Goal: Information Seeking & Learning: Learn about a topic

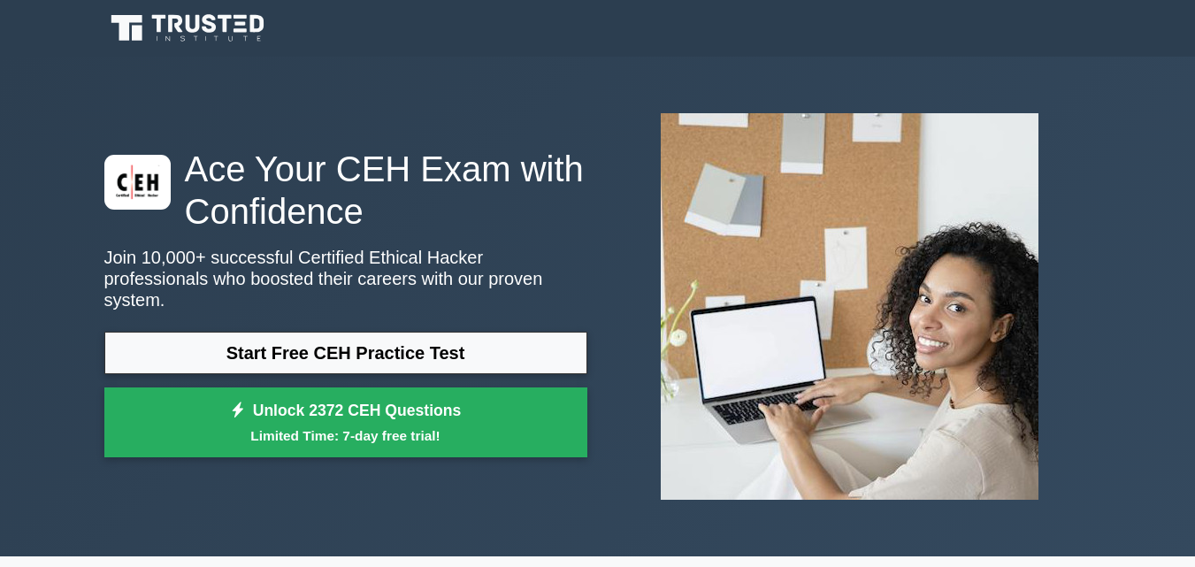
click at [387, 332] on link "Start Free CEH Practice Test" at bounding box center [345, 353] width 483 height 42
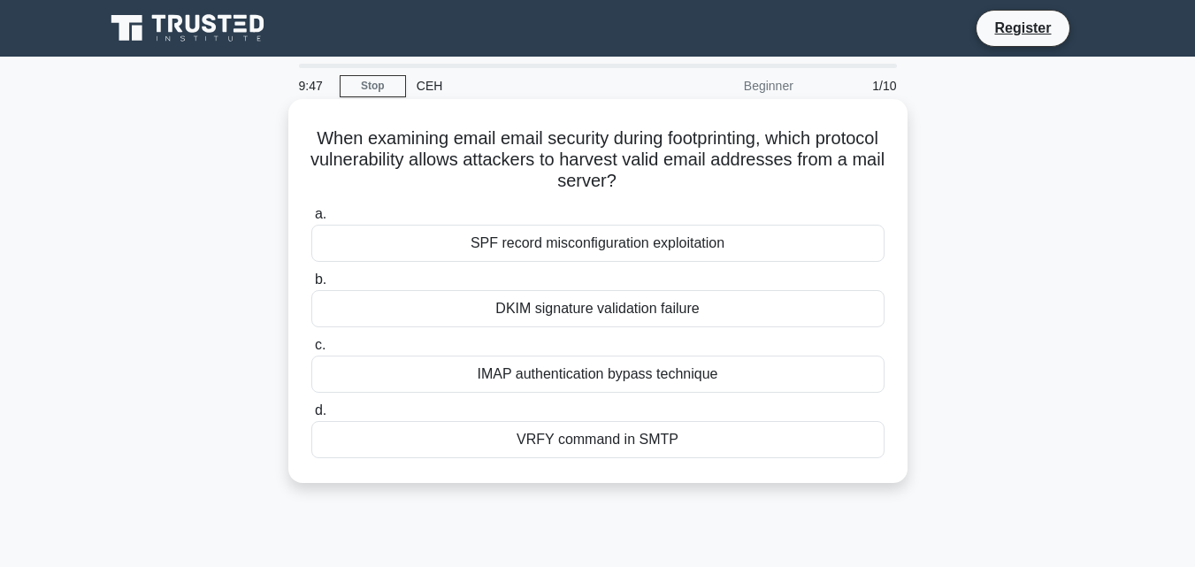
click at [645, 443] on div "VRFY command in SMTP" at bounding box center [597, 439] width 573 height 37
click at [311, 417] on input "d. VRFY command in SMTP" at bounding box center [311, 410] width 0 height 11
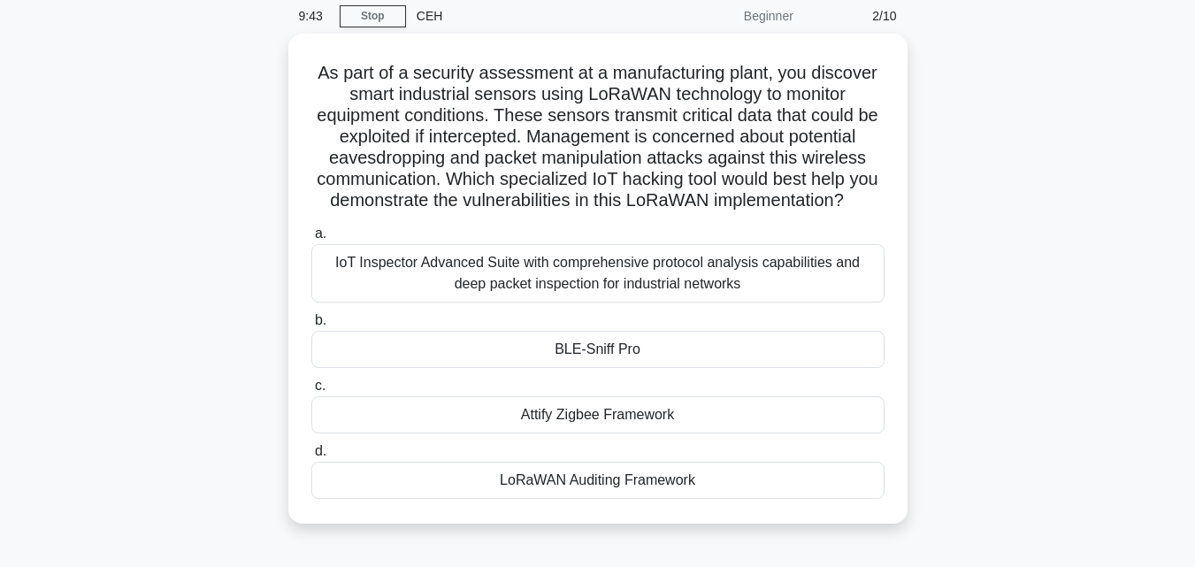
scroll to position [71, 0]
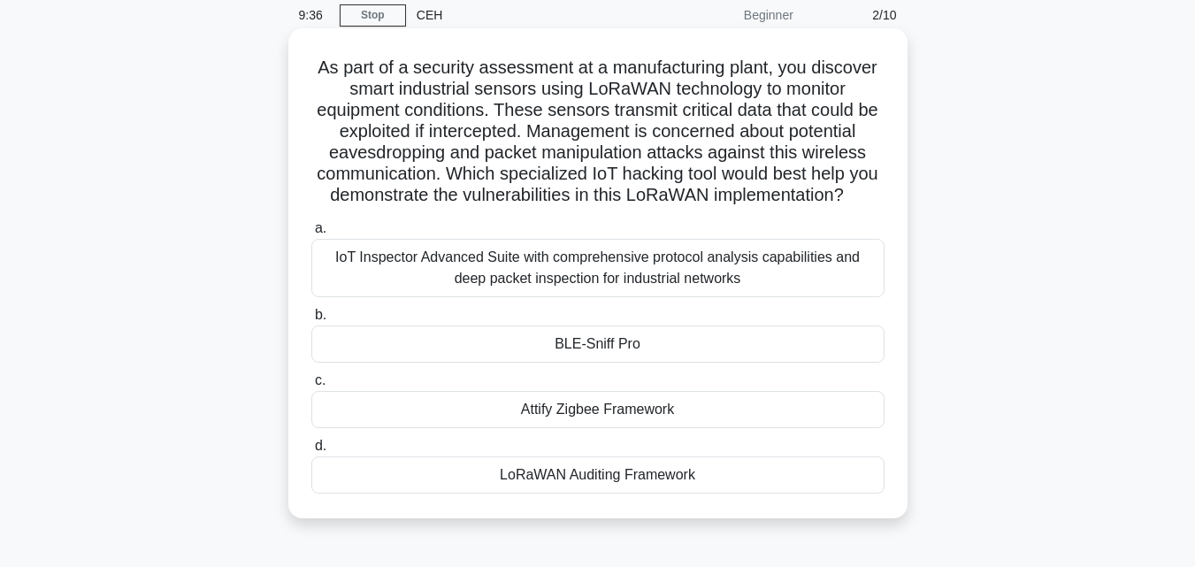
click at [652, 297] on div "IoT Inspector Advanced Suite with comprehensive protocol analysis capabilities …" at bounding box center [597, 268] width 573 height 58
click at [311, 234] on input "a. IoT Inspector Advanced Suite with comprehensive protocol analysis capabiliti…" at bounding box center [311, 228] width 0 height 11
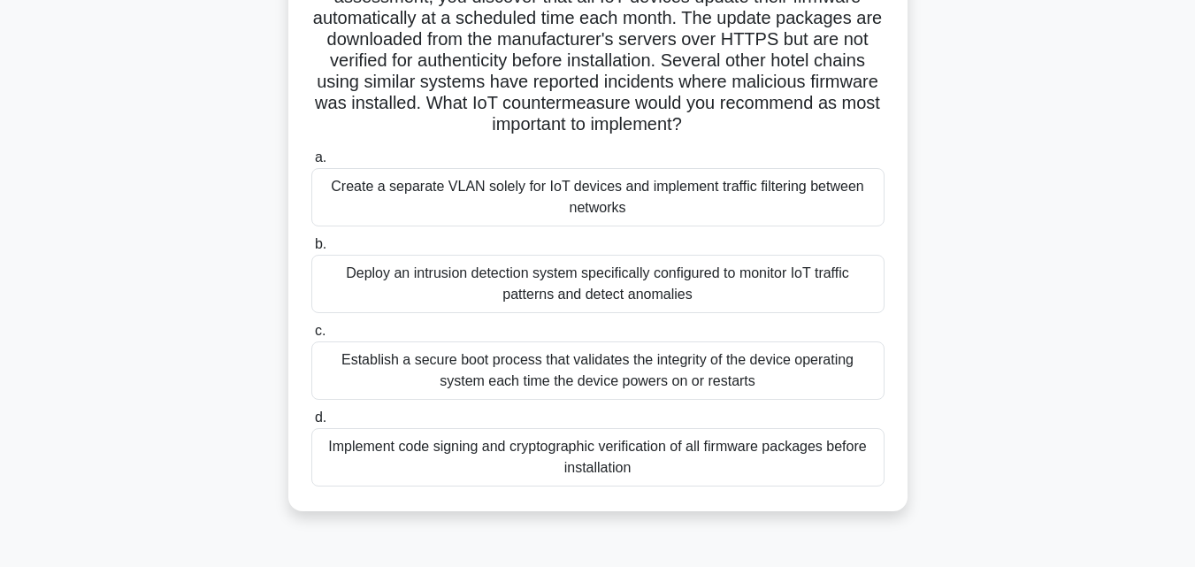
scroll to position [212, 0]
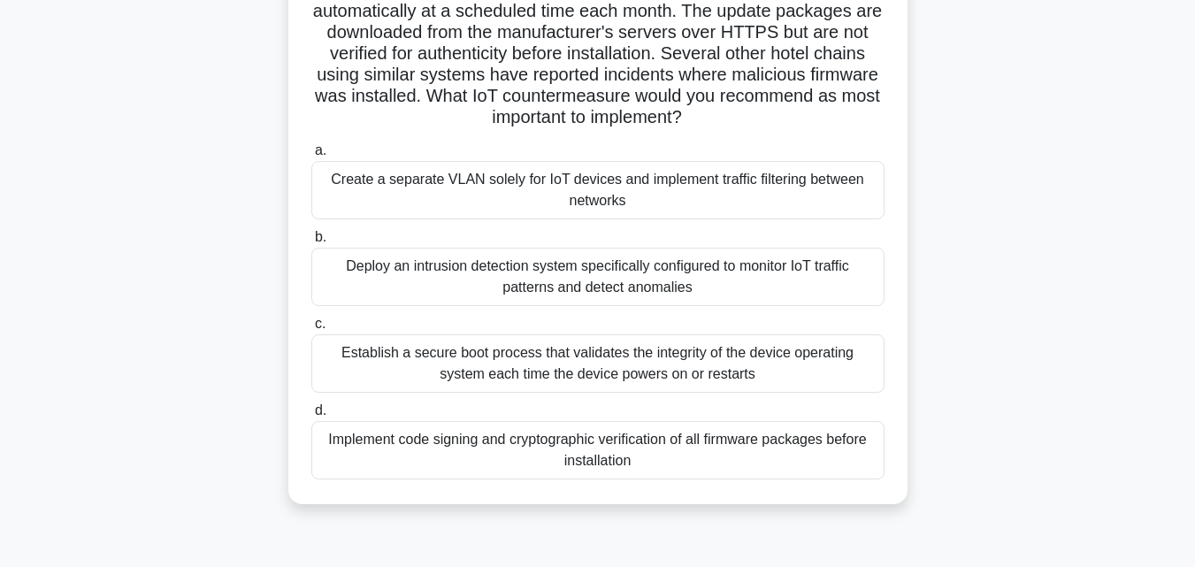
click at [640, 375] on div "Establish a secure boot process that validates the integrity of the device oper…" at bounding box center [597, 363] width 573 height 58
click at [311, 330] on input "c. Establish a secure boot process that validates the integrity of the device o…" at bounding box center [311, 323] width 0 height 11
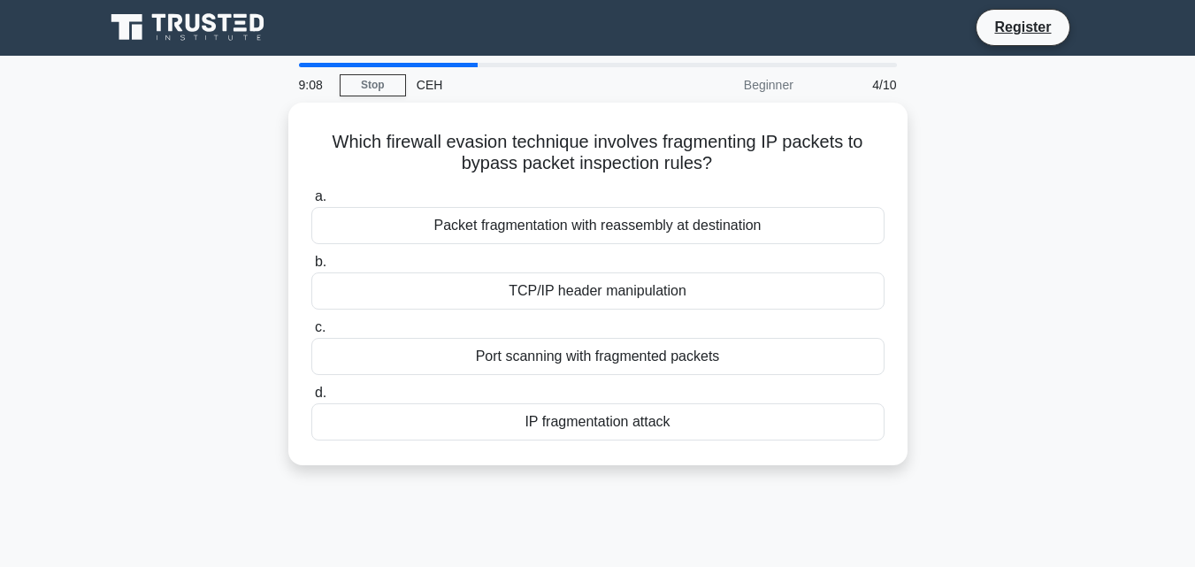
scroll to position [0, 0]
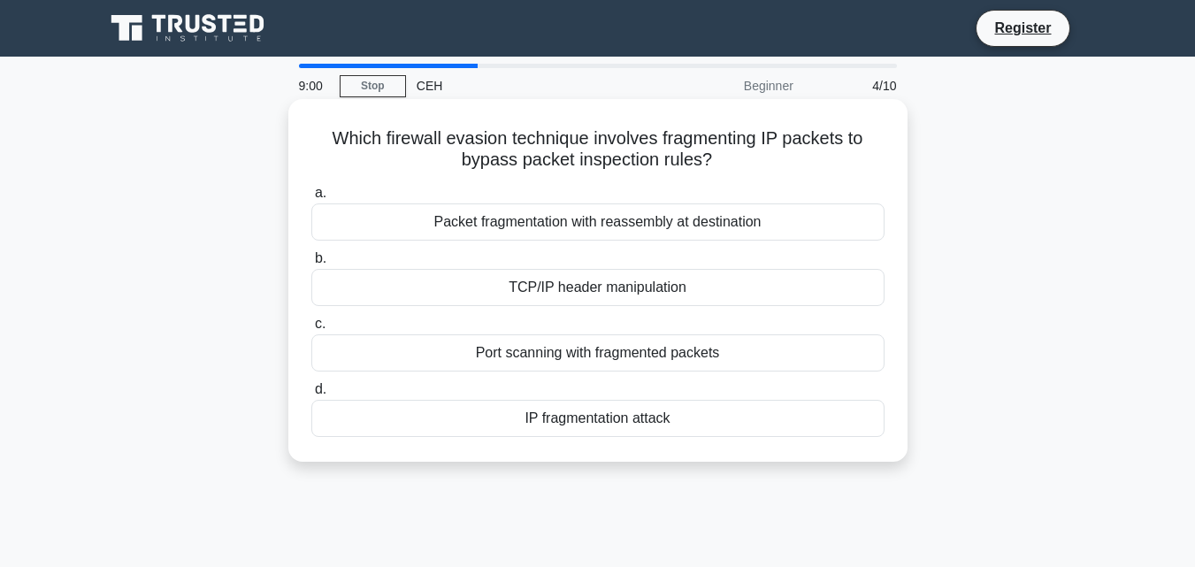
click at [691, 292] on div "TCP/IP header manipulation" at bounding box center [597, 287] width 573 height 37
click at [311, 264] on input "b. TCP/IP header manipulation" at bounding box center [311, 258] width 0 height 11
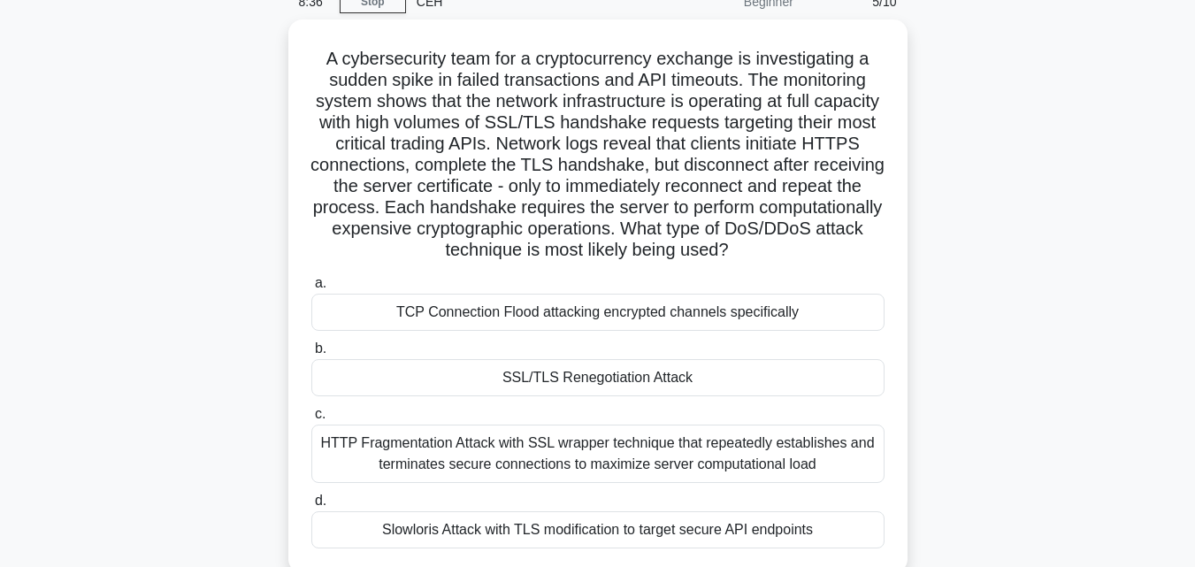
scroll to position [142, 0]
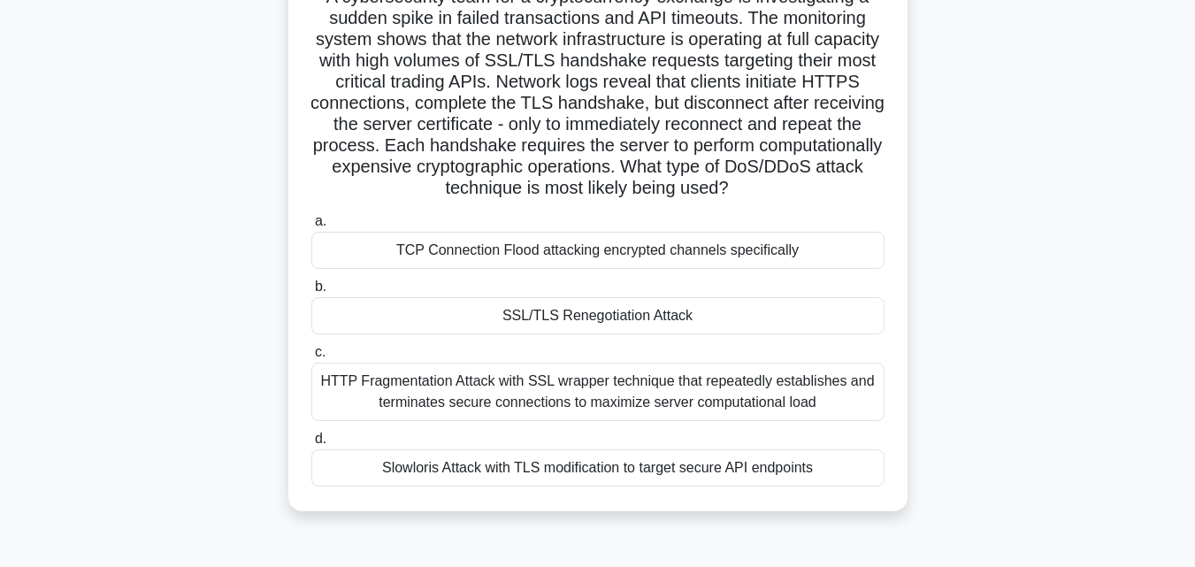
click at [841, 263] on div "TCP Connection Flood attacking encrypted channels specifically" at bounding box center [597, 250] width 573 height 37
click at [311, 227] on input "a. TCP Connection Flood attacking encrypted channels specifically" at bounding box center [311, 221] width 0 height 11
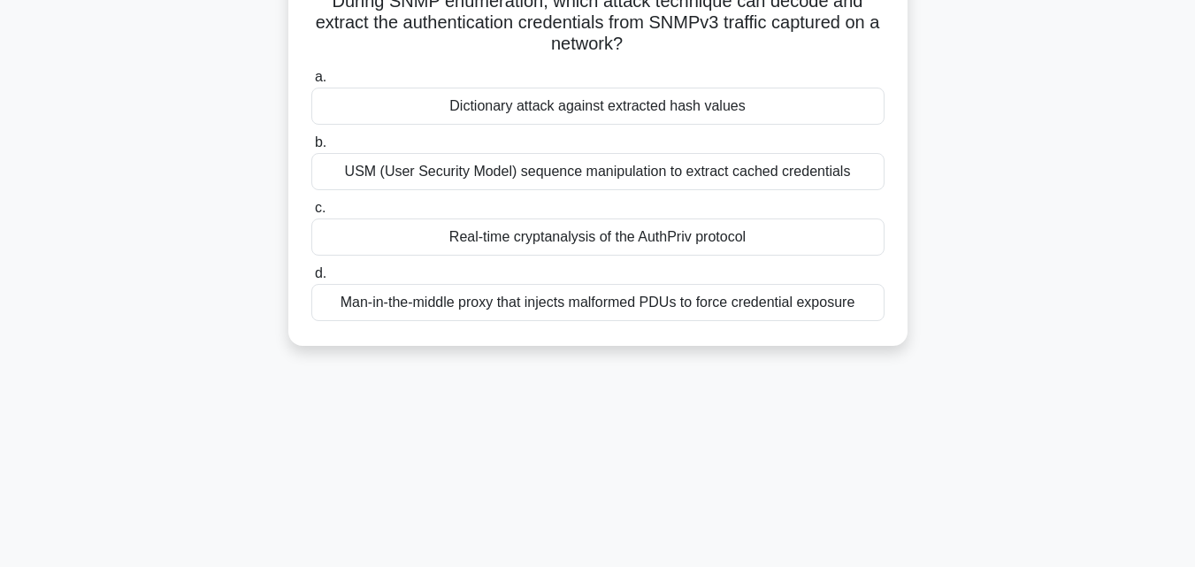
scroll to position [0, 0]
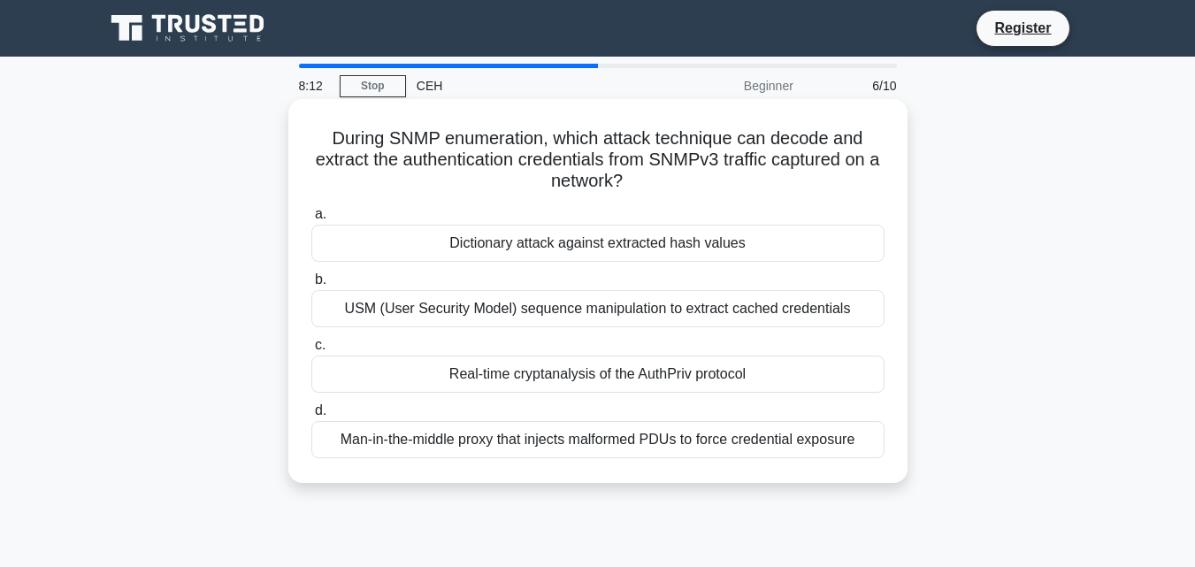
click at [728, 241] on div "Dictionary attack against extracted hash values" at bounding box center [597, 243] width 573 height 37
click at [311, 220] on input "a. Dictionary attack against extracted hash values" at bounding box center [311, 214] width 0 height 11
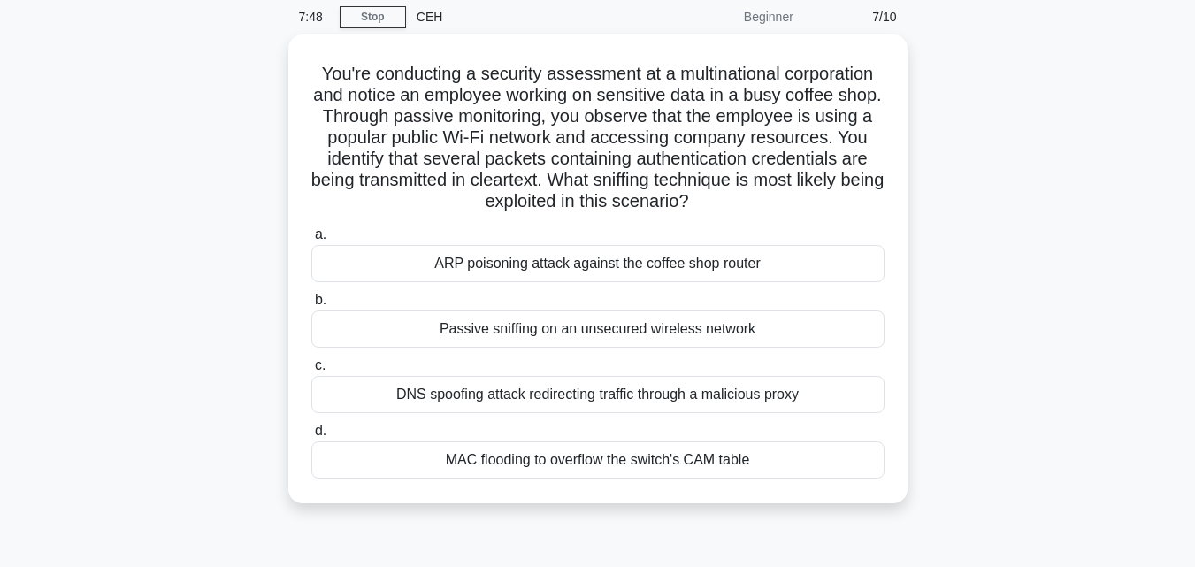
scroll to position [71, 0]
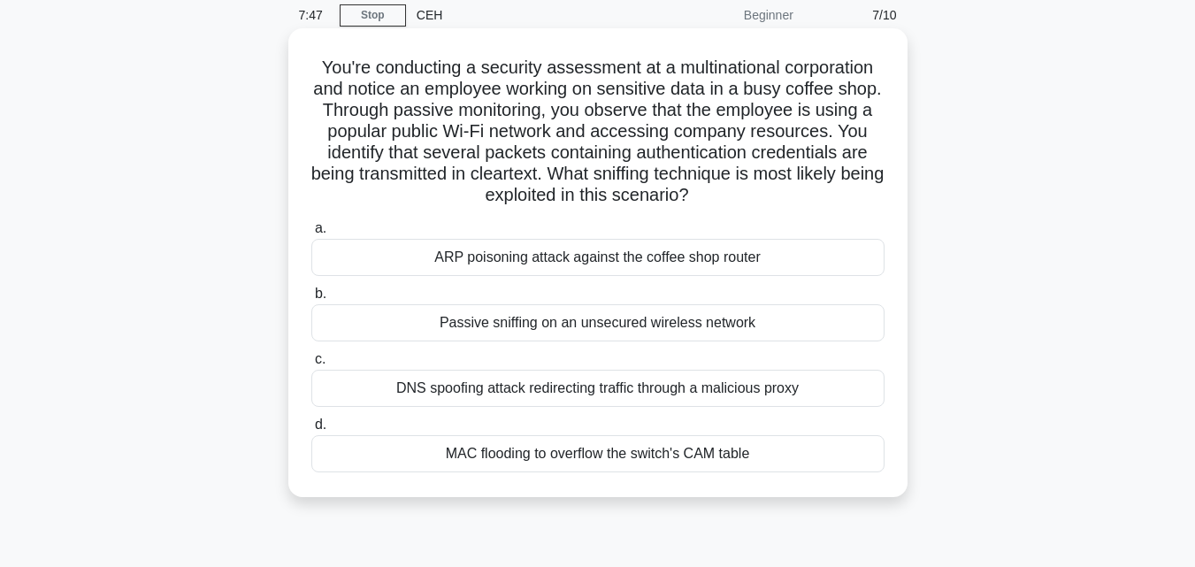
click at [803, 388] on div "DNS spoofing attack redirecting traffic through a malicious proxy" at bounding box center [597, 388] width 573 height 37
click at [311, 365] on input "c. DNS spoofing attack redirecting traffic through a malicious proxy" at bounding box center [311, 359] width 0 height 11
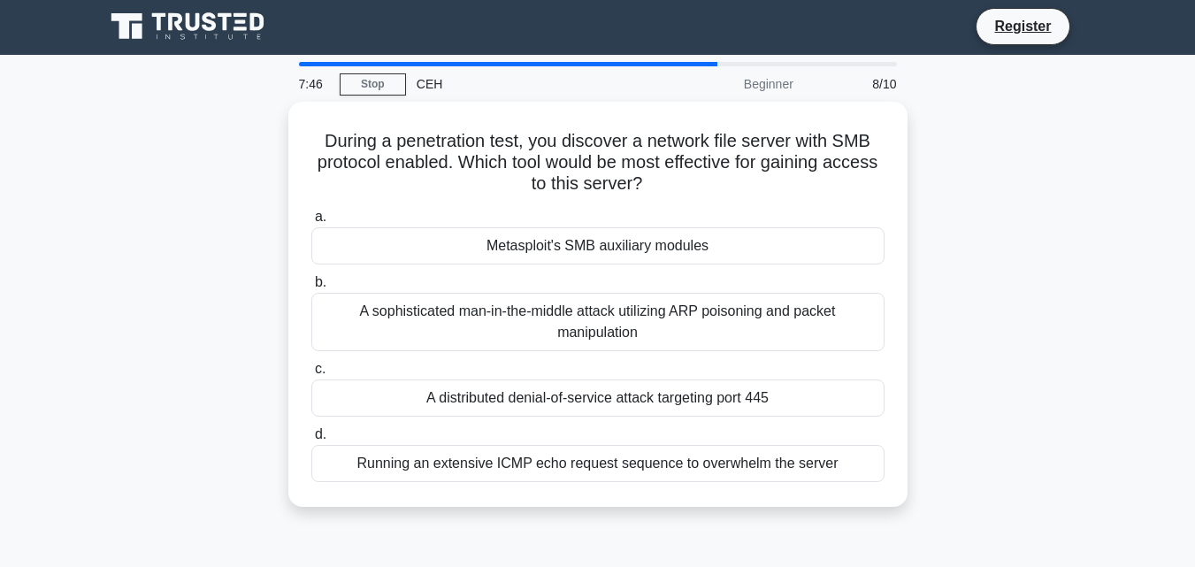
scroll to position [0, 0]
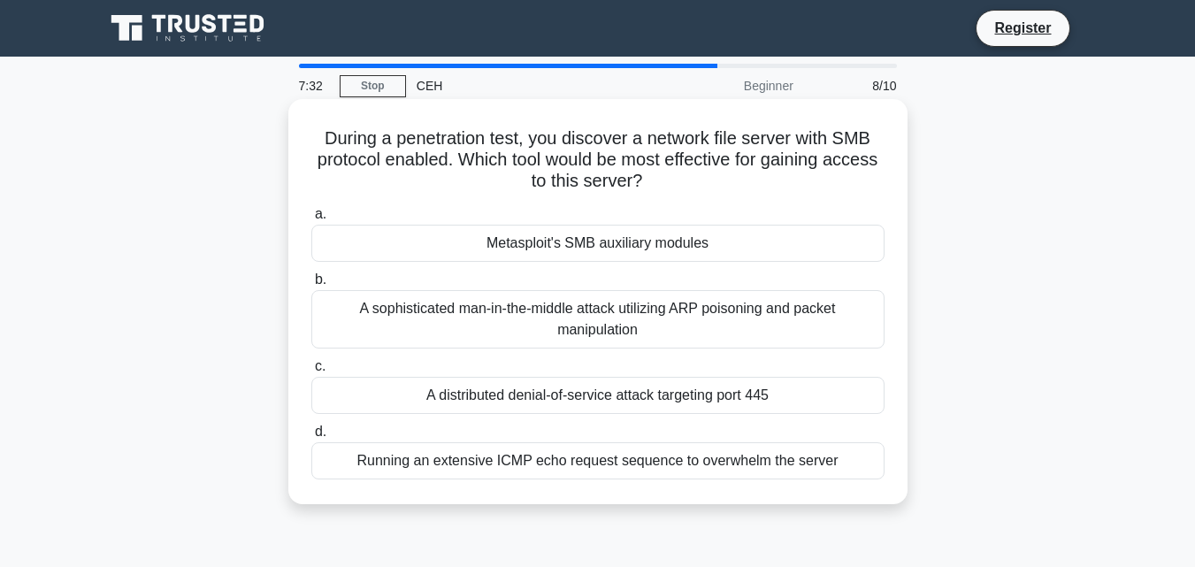
click at [792, 463] on div "Running an extensive ICMP echo request sequence to overwhelm the server" at bounding box center [597, 460] width 573 height 37
click at [311, 438] on input "d. Running an extensive ICMP echo request sequence to overwhelm the server" at bounding box center [311, 431] width 0 height 11
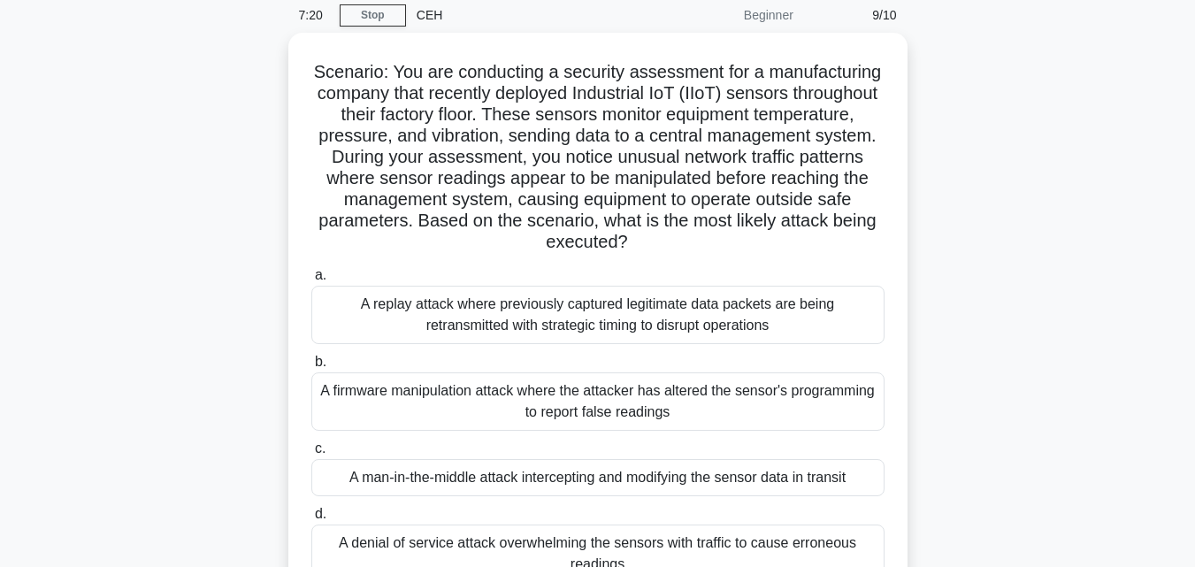
scroll to position [106, 0]
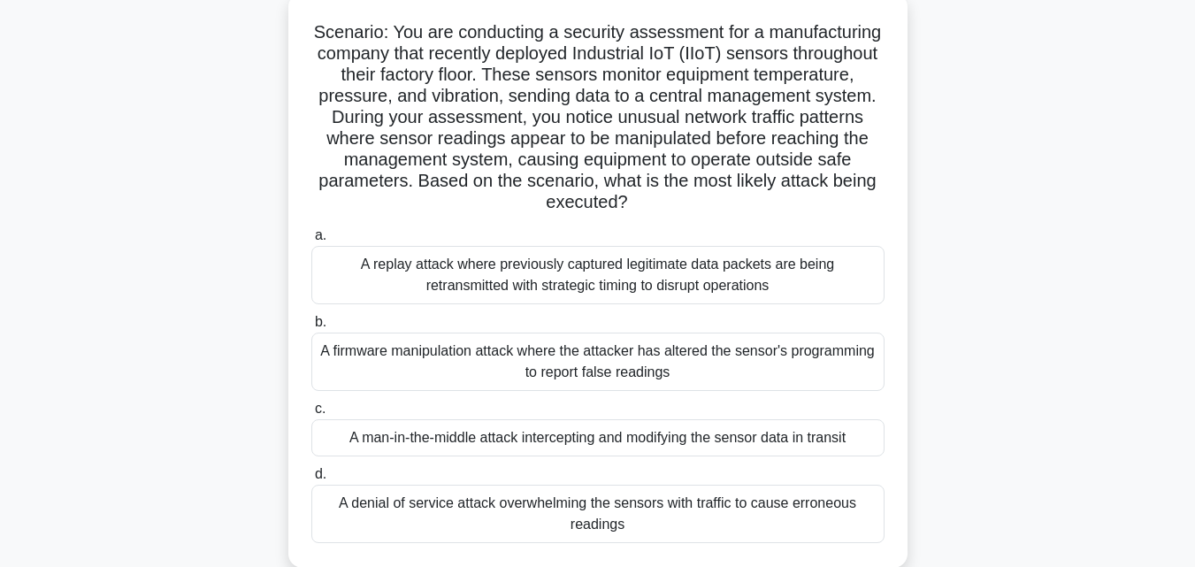
click at [789, 440] on div "A man-in-the-middle attack intercepting and modifying the sensor data in transit" at bounding box center [597, 437] width 573 height 37
click at [311, 415] on input "c. A man-in-the-middle attack intercepting and modifying the sensor data in tra…" at bounding box center [311, 408] width 0 height 11
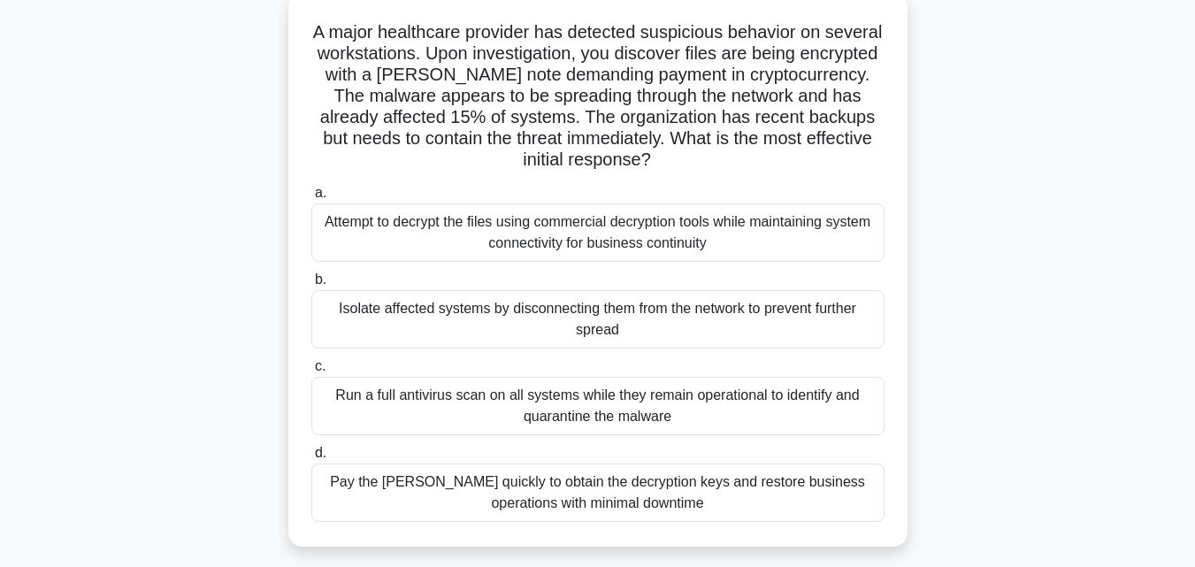
click at [685, 412] on div "Run a full antivirus scan on all systems while they remain operational to ident…" at bounding box center [597, 406] width 573 height 58
click at [311, 372] on input "c. Run a full antivirus scan on all systems while they remain operational to id…" at bounding box center [311, 366] width 0 height 11
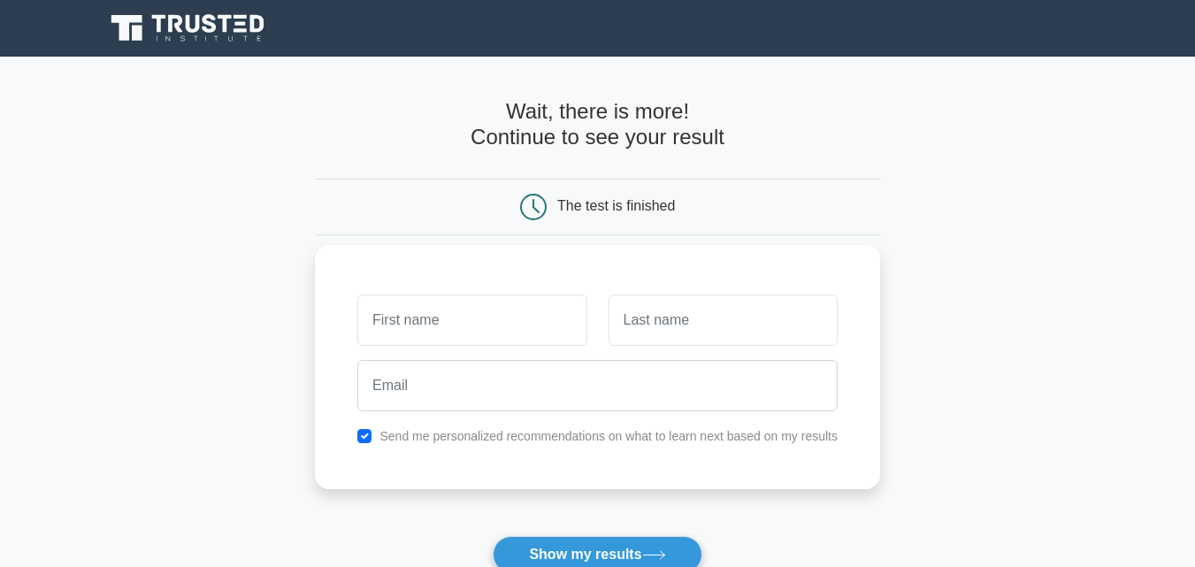
type input "Aayush"
click at [708, 311] on input "text" at bounding box center [723, 320] width 229 height 51
type input "Bist"
click at [605, 414] on div at bounding box center [598, 385] width 502 height 65
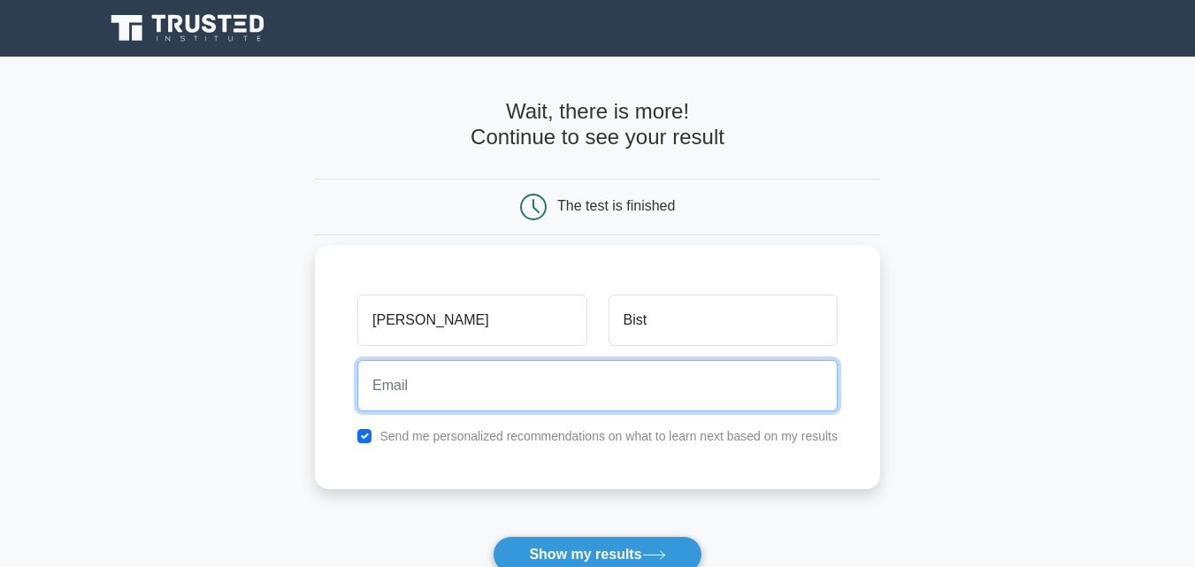
click at [580, 411] on input "email" at bounding box center [597, 385] width 480 height 51
click at [612, 389] on input "khatidilendra11@gmail.com" at bounding box center [597, 385] width 480 height 51
click at [589, 384] on input "khatidilendra11@gmail.com" at bounding box center [597, 385] width 480 height 51
type input "k"
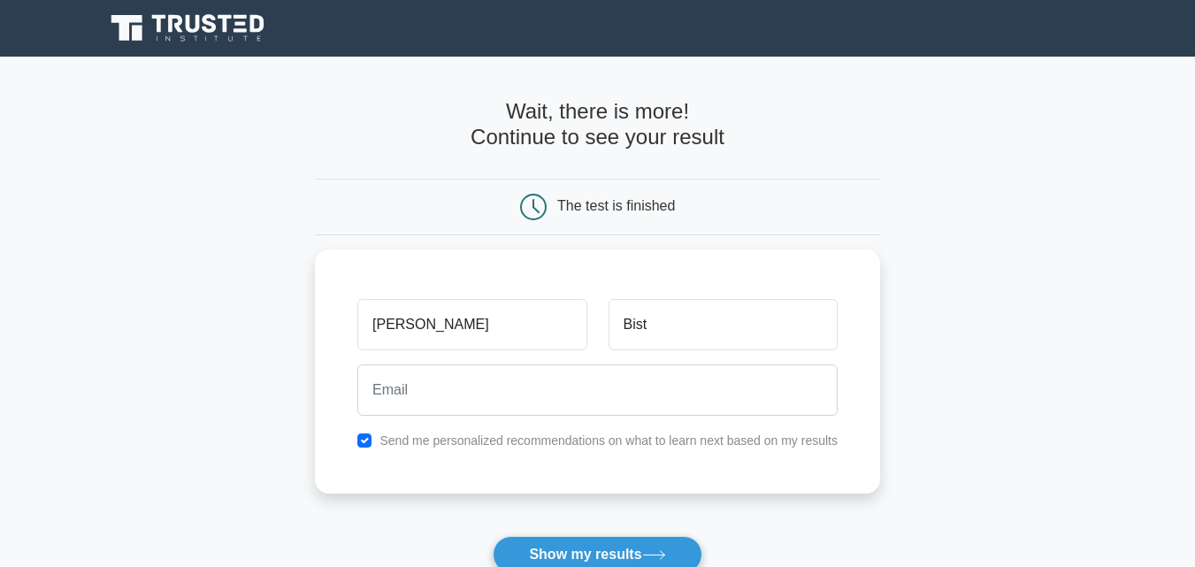
click at [1012, 371] on main "Wait, there is more! Continue to see your result The test is finished Aayush Bi…" at bounding box center [597, 375] width 1195 height 637
drag, startPoint x: 662, startPoint y: 430, endPoint x: 655, endPoint y: 406, distance: 24.9
click at [655, 406] on div "Aayush Bist Send me personalized recommendations on what to learn next based on…" at bounding box center [597, 367] width 565 height 244
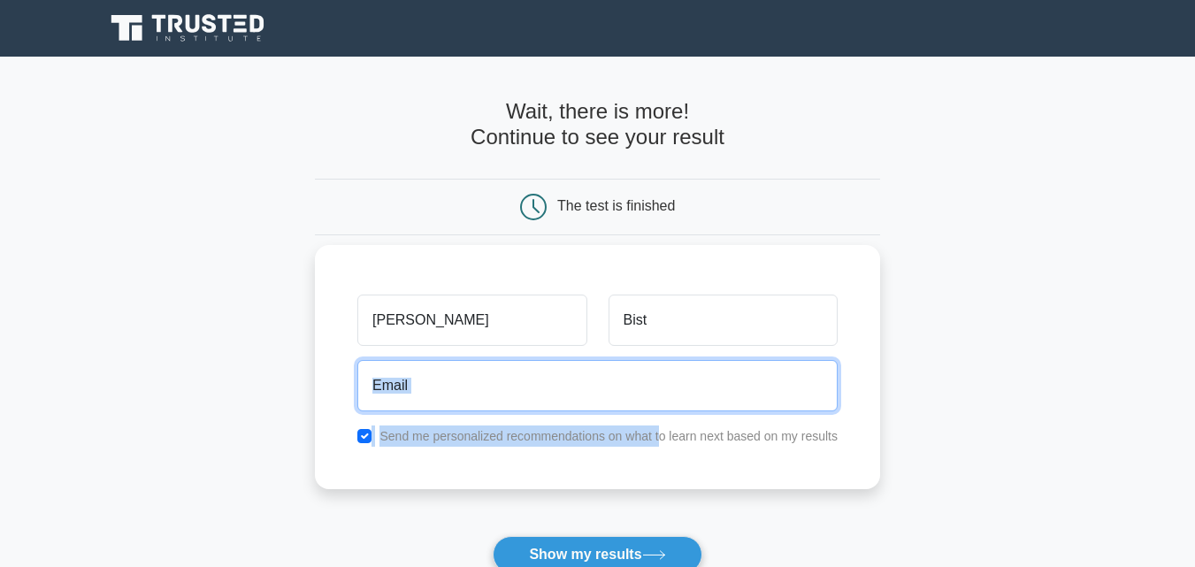
click at [655, 406] on input "email" at bounding box center [597, 385] width 480 height 51
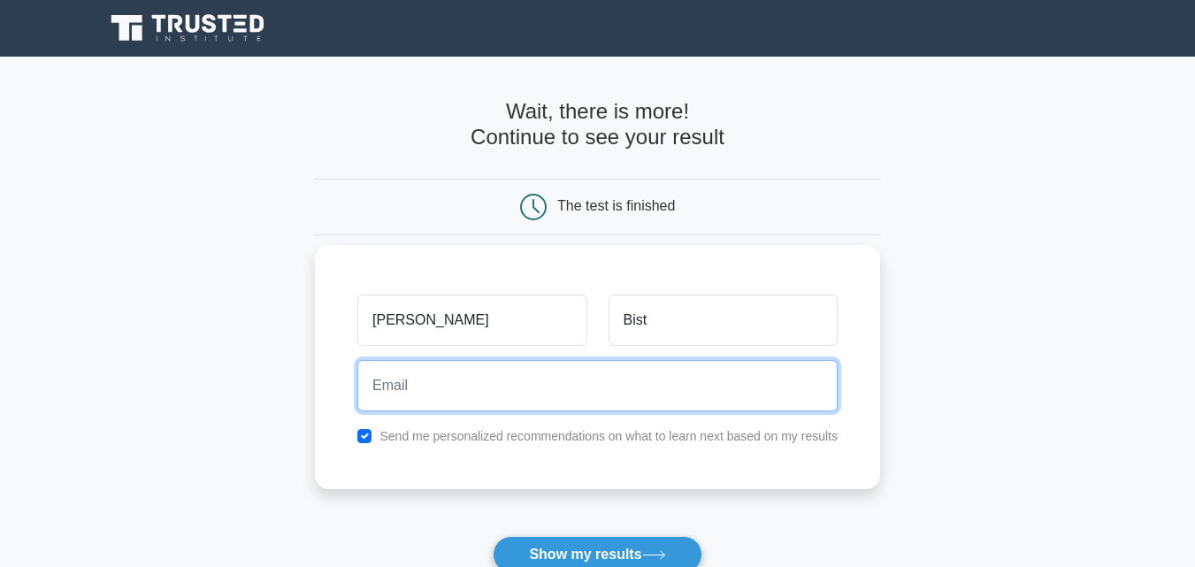
type input "bistaayush777@gmail.com"
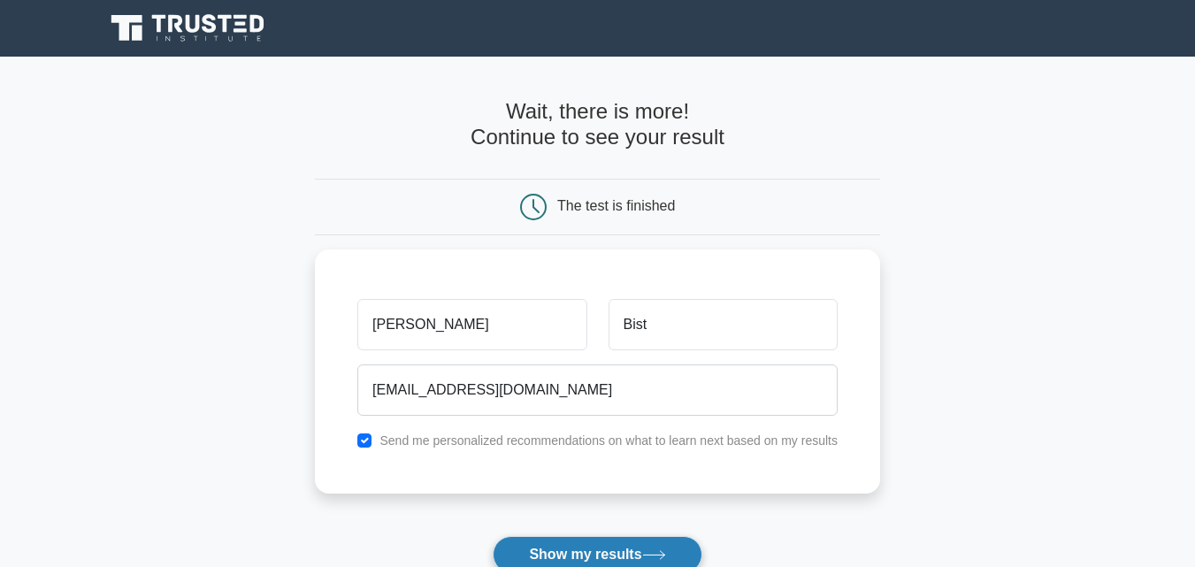
click at [578, 556] on button "Show my results" at bounding box center [597, 554] width 209 height 37
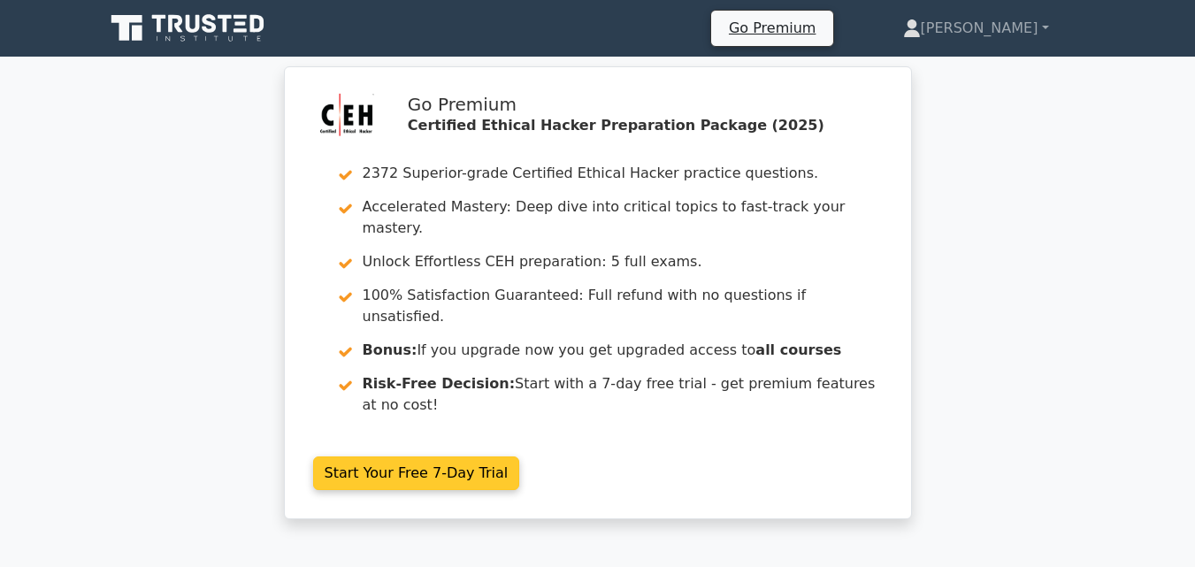
drag, startPoint x: 0, startPoint y: 0, endPoint x: 785, endPoint y: 368, distance: 867.3
click at [520, 456] on link "Start Your Free 7-Day Trial" at bounding box center [416, 473] width 207 height 34
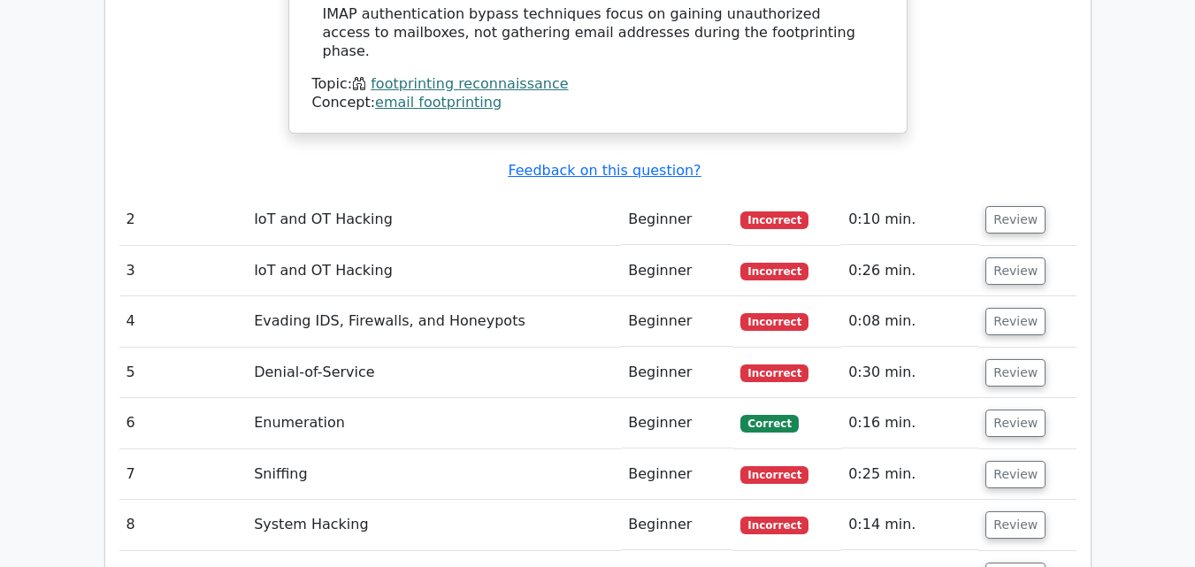
scroll to position [2406, 0]
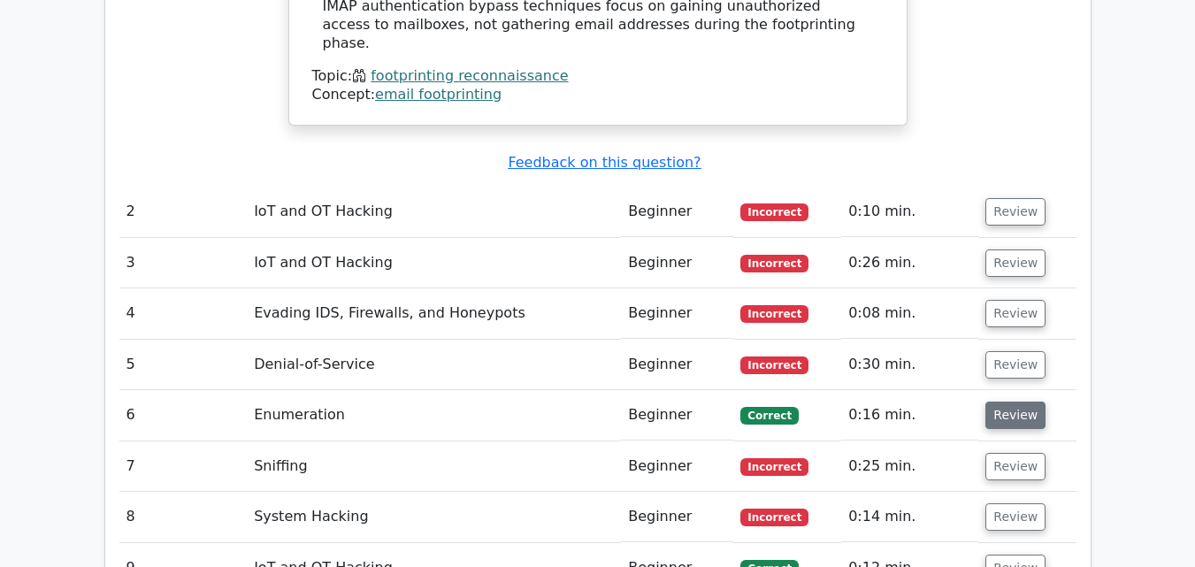
click at [1022, 402] on button "Review" at bounding box center [1015, 415] width 60 height 27
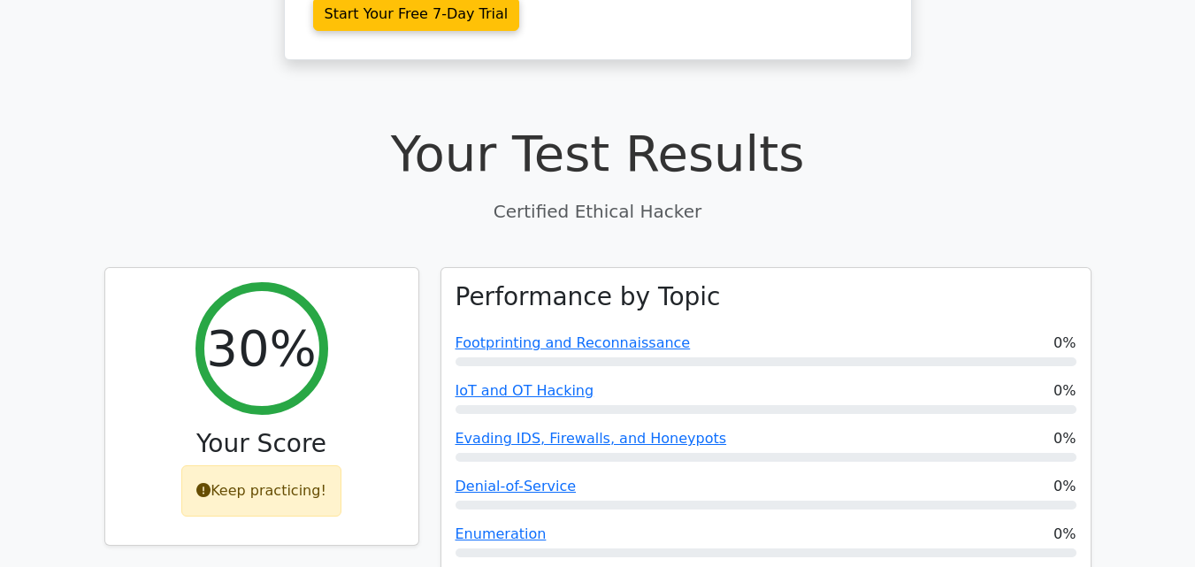
scroll to position [425, 0]
